Goal: Information Seeking & Learning: Learn about a topic

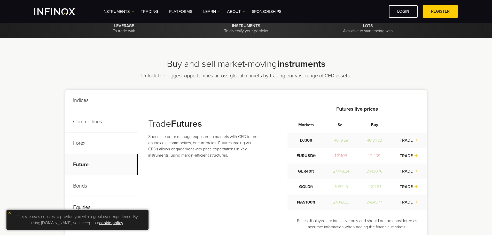
scroll to position [129, 0]
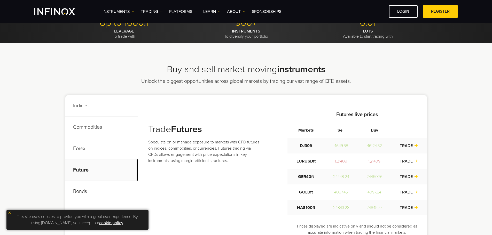
click at [75, 100] on p "Indices" at bounding box center [101, 105] width 72 height 21
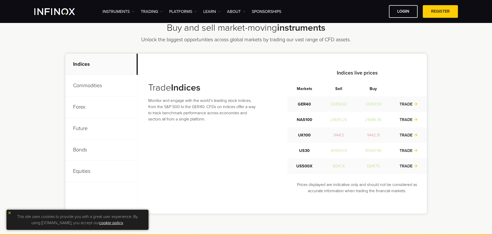
scroll to position [181, 0]
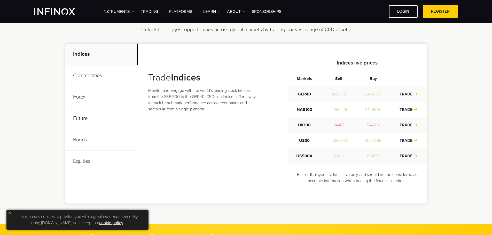
click at [96, 116] on p "Future" at bounding box center [101, 118] width 72 height 21
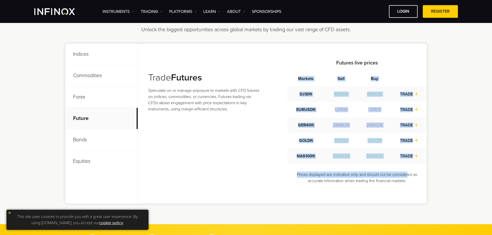
drag, startPoint x: 299, startPoint y: 76, endPoint x: 402, endPoint y: 163, distance: 135.5
click at [407, 165] on div "Futures live prices Markets Sell Buy DJ30ft 46119.68 TRADE" at bounding box center [358, 123] width 140 height 129
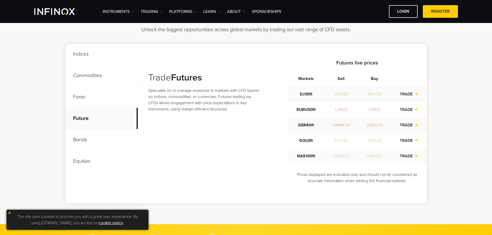
click at [270, 150] on div "Trade Futures Speculate on or manage exposure to markets with CFD futures on in…" at bounding box center [287, 123] width 279 height 129
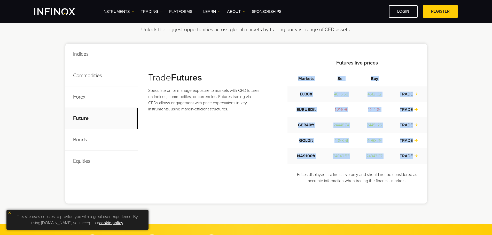
drag, startPoint x: 299, startPoint y: 77, endPoint x: 422, endPoint y: 162, distance: 149.4
click at [422, 162] on table "Markets Sell Buy DJ30ft 46116.68 46121.32 TRADE 1.21409" at bounding box center [358, 117] width 140 height 93
click at [402, 141] on link "TRADE" at bounding box center [409, 140] width 18 height 5
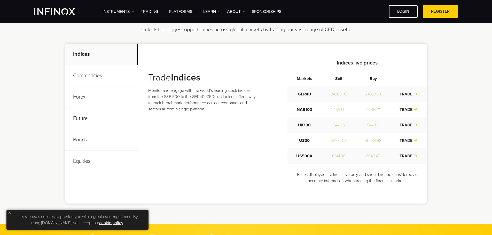
click at [98, 114] on p "Future" at bounding box center [101, 118] width 72 height 21
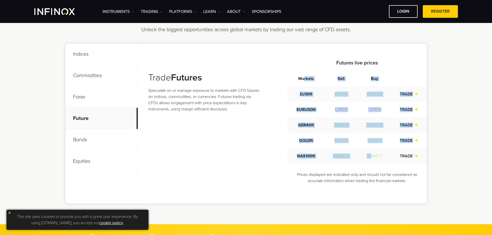
drag, startPoint x: 305, startPoint y: 80, endPoint x: 374, endPoint y: 156, distance: 102.4
click at [373, 152] on table "Markets Sell Buy DJ30ft 46121.18 46125.82 TRADE 1.21409" at bounding box center [358, 117] width 140 height 93
click at [374, 157] on td "24844.77" at bounding box center [374, 157] width 33 height 16
drag, startPoint x: 297, startPoint y: 79, endPoint x: 417, endPoint y: 165, distance: 148.2
click at [417, 165] on div "Futures live prices Markets Sell Buy DJ30ft 46121.68 TRADE" at bounding box center [358, 123] width 140 height 129
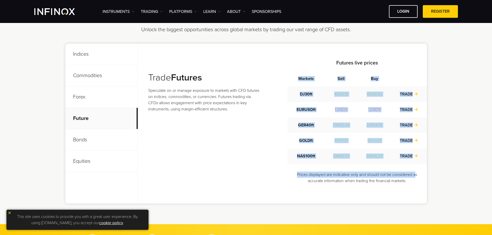
click at [259, 172] on div "Trade Futures Speculate on or manage exposure to markets with CFD futures on in…" at bounding box center [287, 123] width 279 height 129
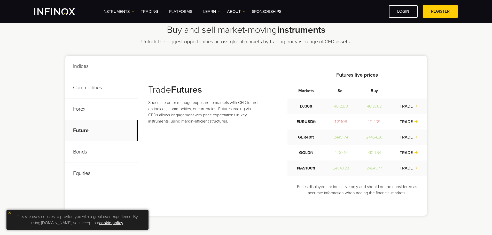
scroll to position [181, 0]
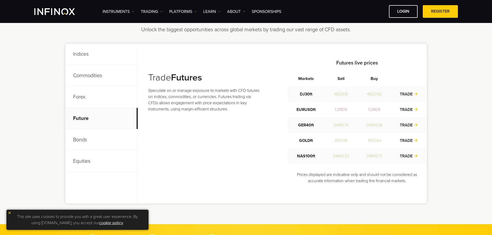
click at [340, 184] on p "Prices displayed are indicative only and should not be considered as accurate i…" at bounding box center [358, 178] width 140 height 12
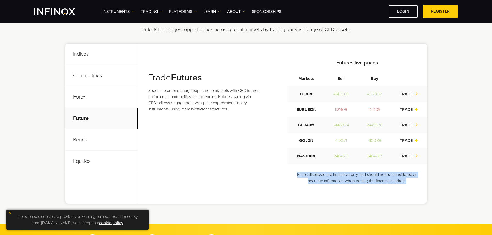
drag, startPoint x: 295, startPoint y: 173, endPoint x: 475, endPoint y: 178, distance: 179.7
click at [475, 178] on div "Buy and sell market-moving instruments Unlock the biggest opportunities across …" at bounding box center [246, 107] width 492 height 233
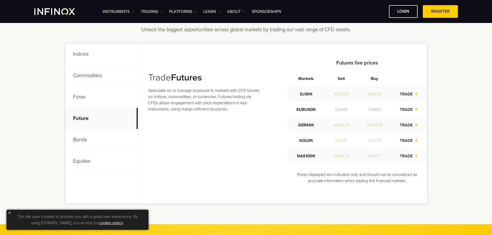
click at [275, 147] on div "Trade Futures Speculate on or manage exposure to markets with CFD futures on in…" at bounding box center [287, 123] width 279 height 129
click at [124, 7] on div "Instruments Instruments Product Information TRADING Accounts" at bounding box center [281, 11] width 356 height 13
click at [125, 9] on link "Instruments" at bounding box center [119, 12] width 32 height 6
click at [124, 25] on link "Instruments" at bounding box center [125, 27] width 45 height 11
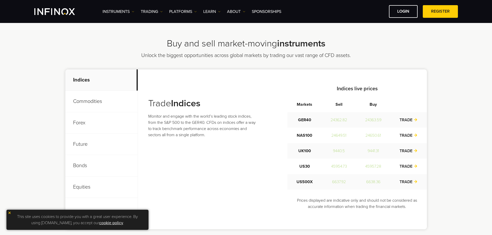
scroll to position [181, 0]
